Goal: Information Seeking & Learning: Learn about a topic

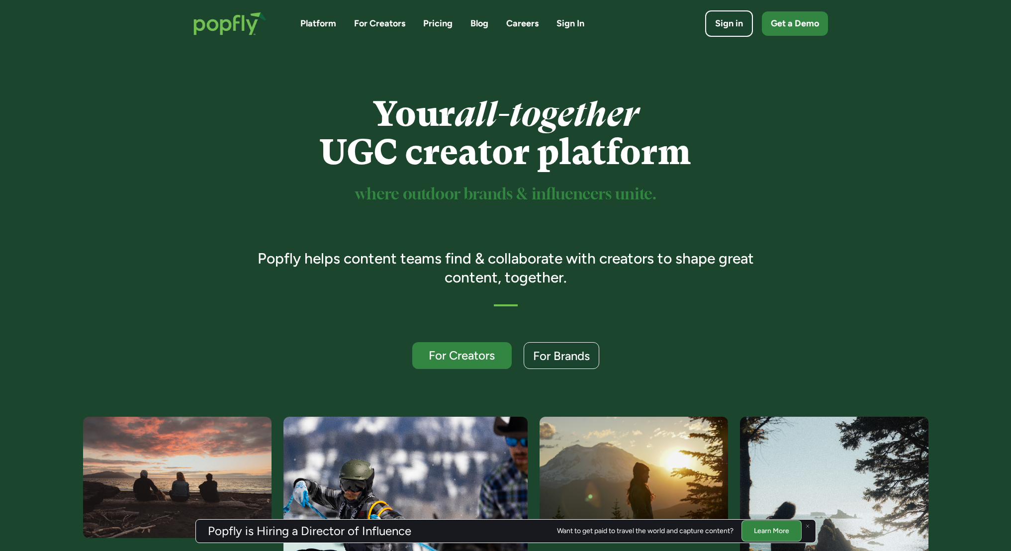
click at [472, 26] on link "Blog" at bounding box center [480, 23] width 18 height 12
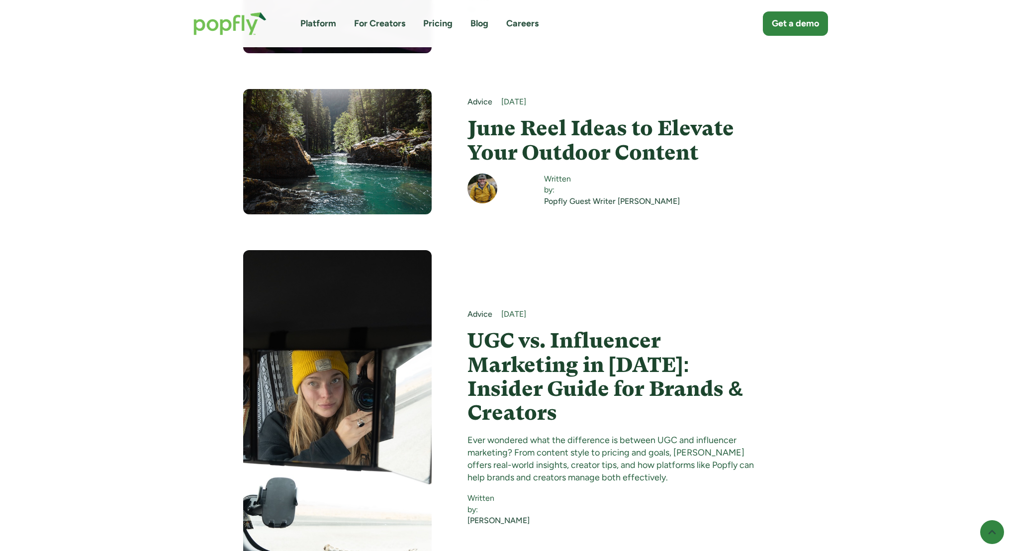
scroll to position [6433, 0]
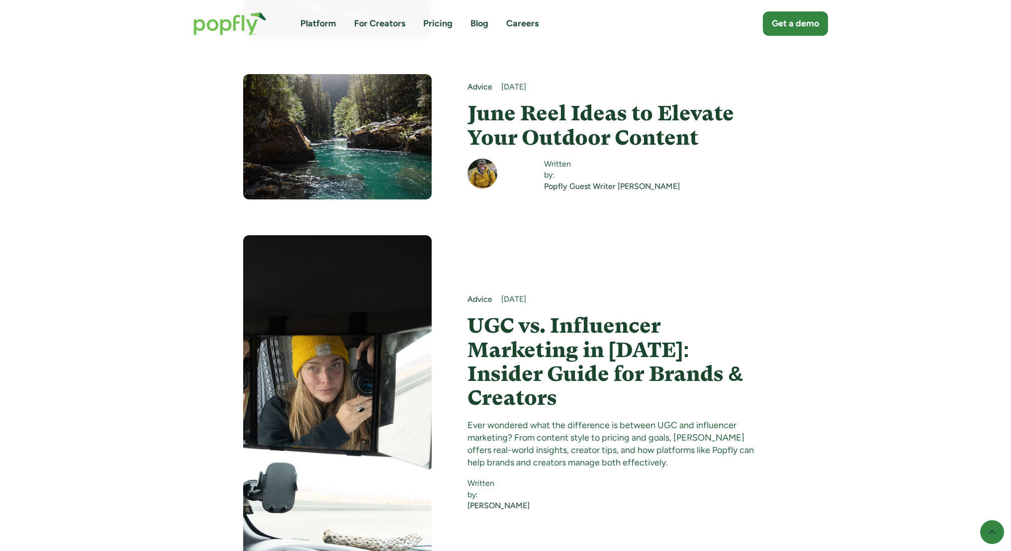
click at [596, 314] on h4 "UGC vs. Influencer Marketing in [DATE]: Insider Guide for Brands & Creators" at bounding box center [618, 362] width 300 height 96
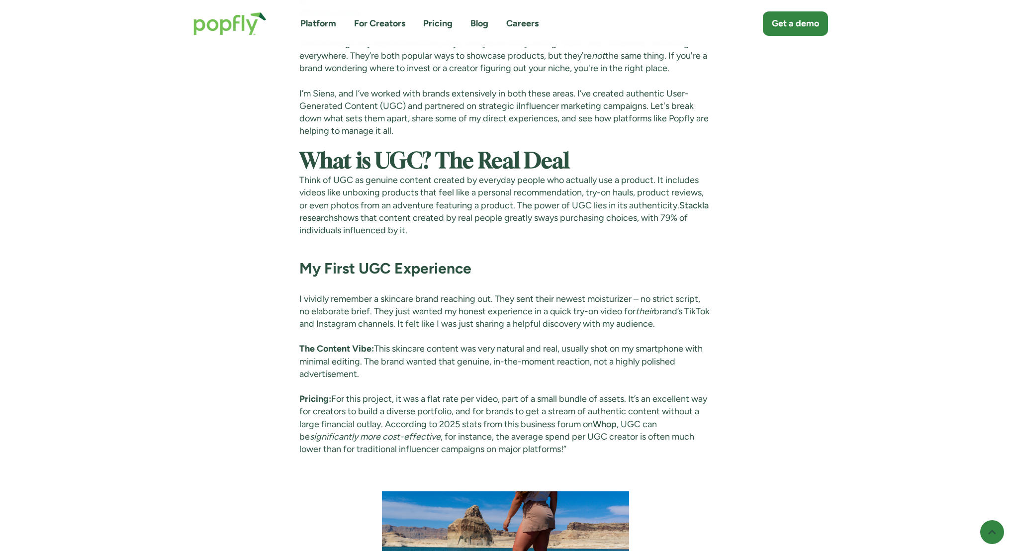
scroll to position [957, 0]
